Goal: Task Accomplishment & Management: Complete application form

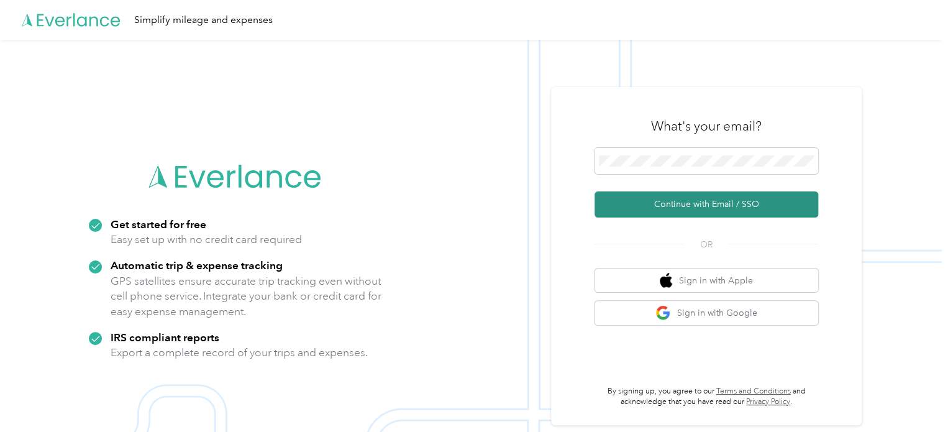
click at [704, 199] on button "Continue with Email / SSO" at bounding box center [706, 204] width 224 height 26
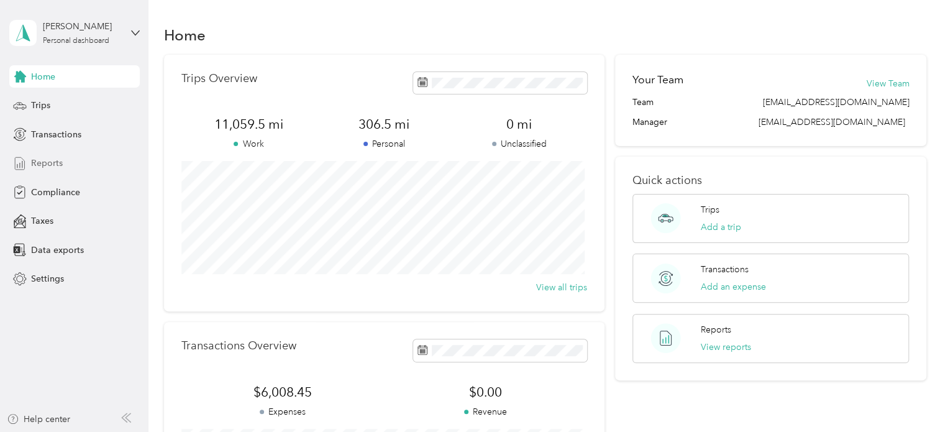
click at [51, 166] on span "Reports" at bounding box center [47, 163] width 32 height 13
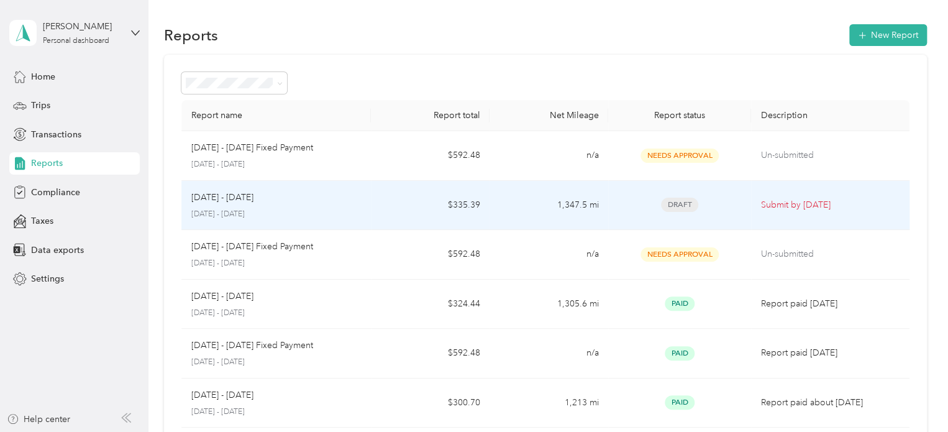
click at [252, 206] on div "[DATE] - [DATE] [DATE] - [DATE]" at bounding box center [276, 205] width 170 height 29
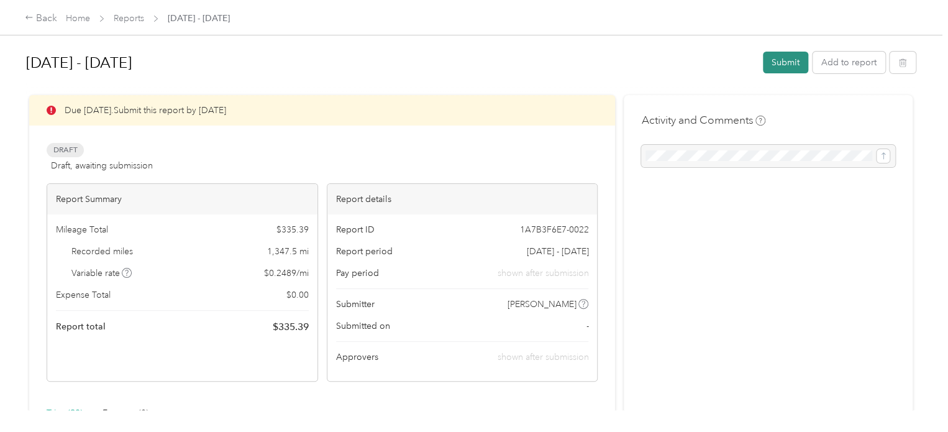
click at [783, 62] on button "Submit" at bounding box center [785, 63] width 45 height 22
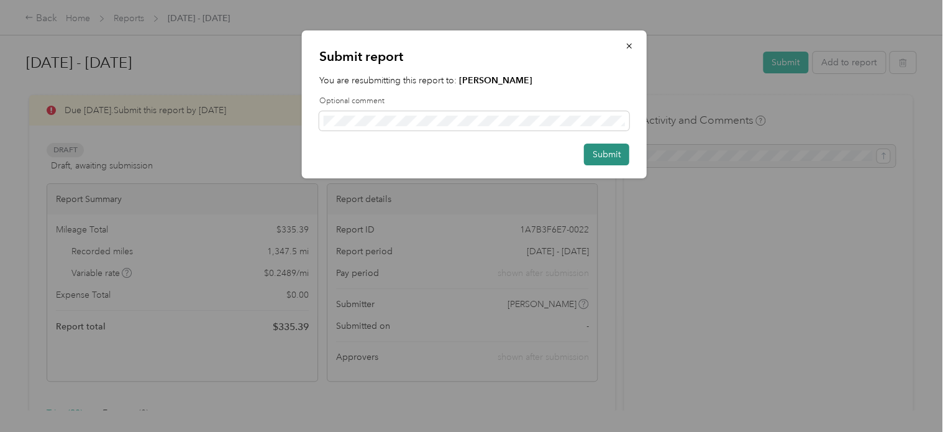
click at [613, 153] on button "Submit" at bounding box center [606, 154] width 45 height 22
